Goal: Check status

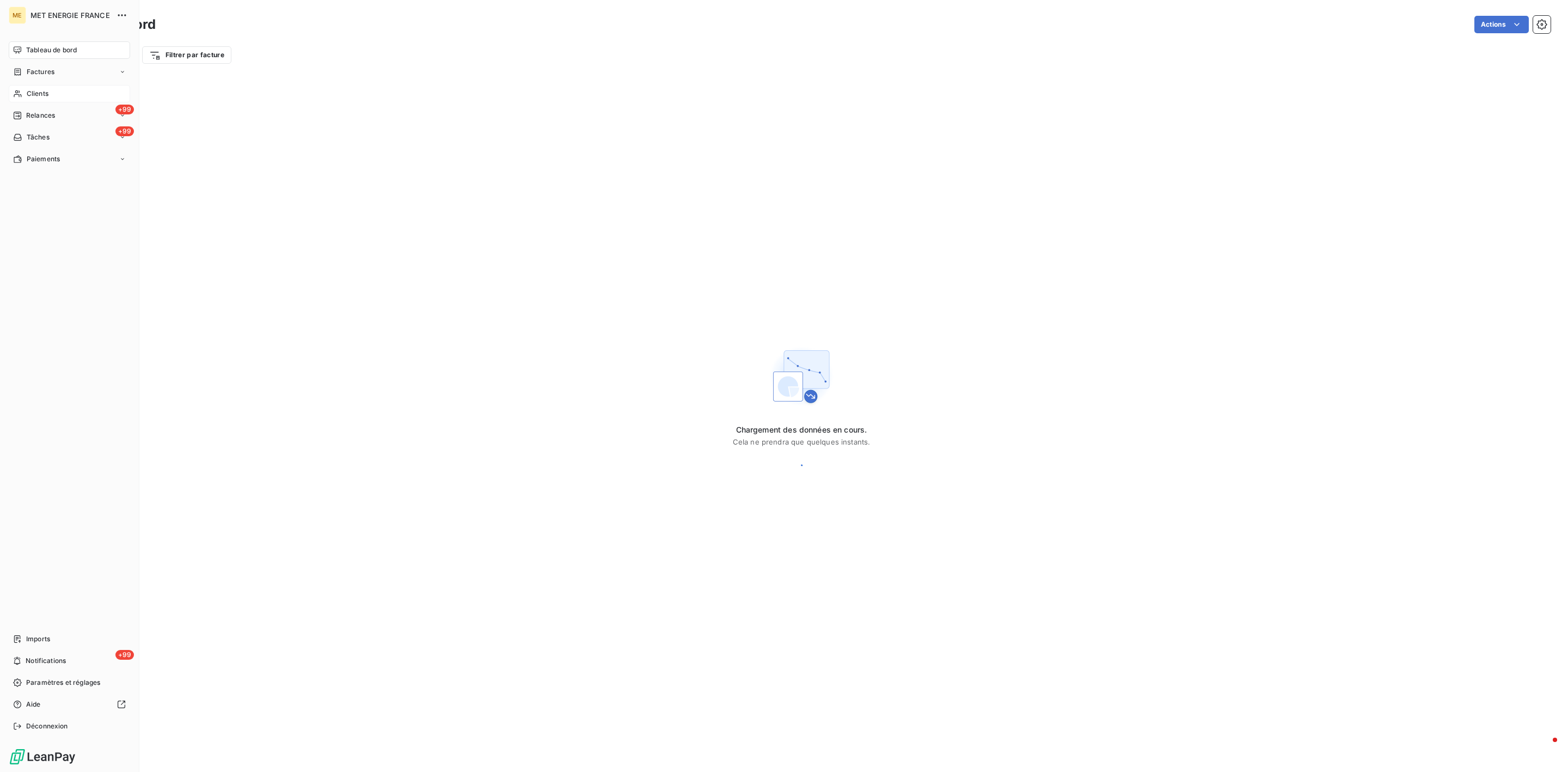
click at [28, 85] on div "Clients" at bounding box center [69, 93] width 121 height 17
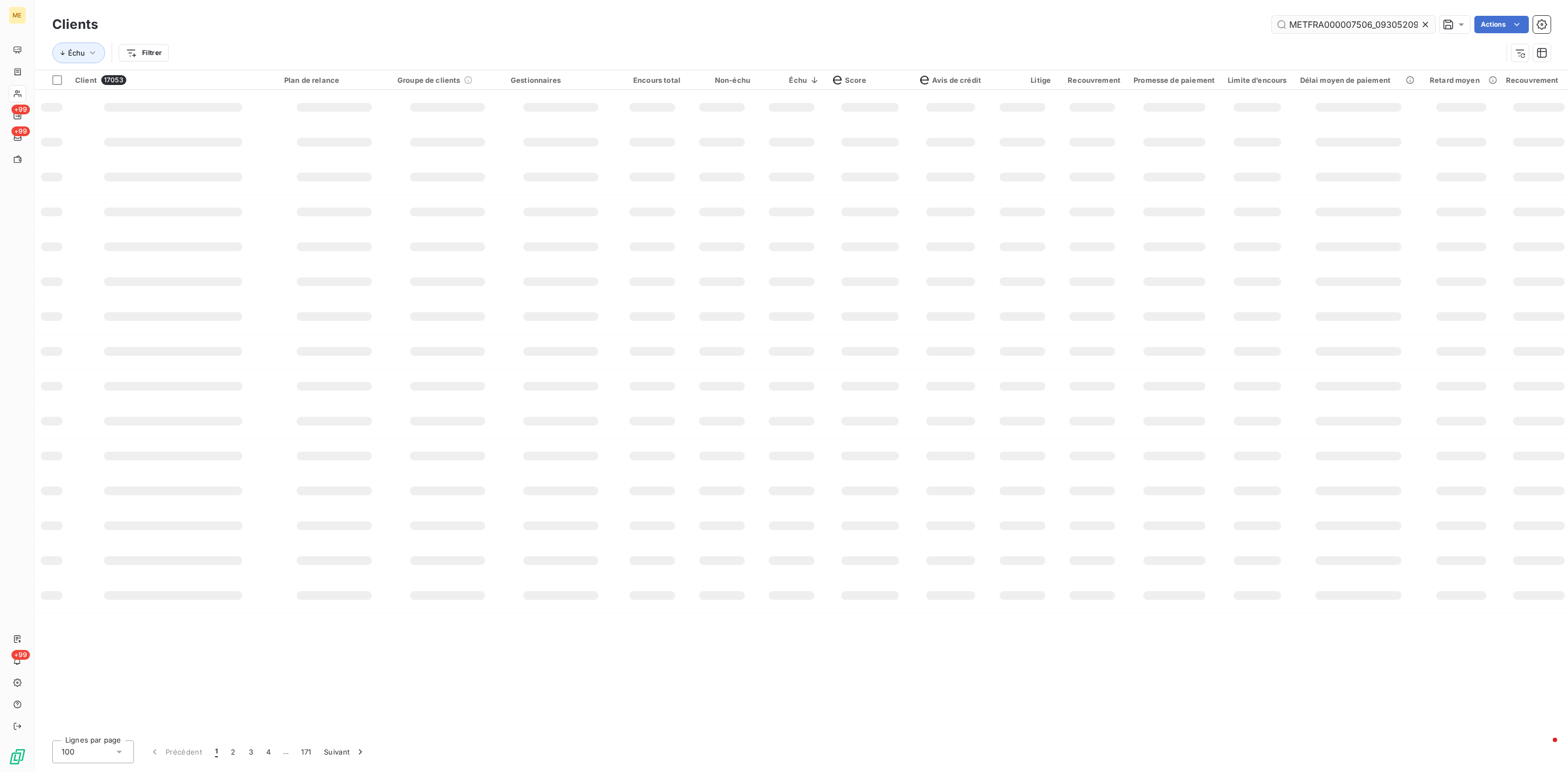
scroll to position [0, 32]
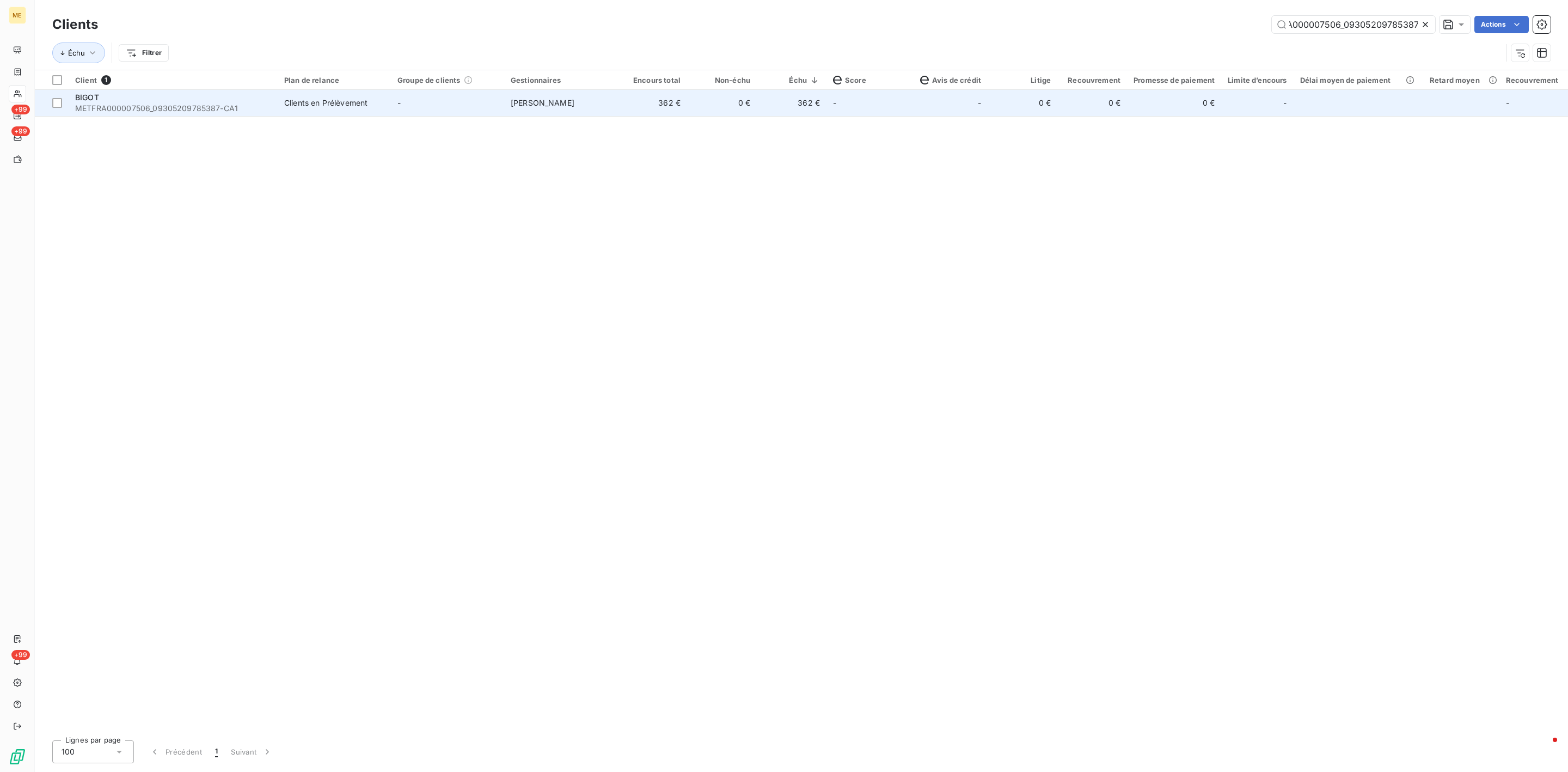
type input "METFRA000007506_09305209785387"
click at [183, 114] on span "METFRA000007506_09305209785387-CA1" at bounding box center [173, 108] width 196 height 11
